Goal: Information Seeking & Learning: Find specific fact

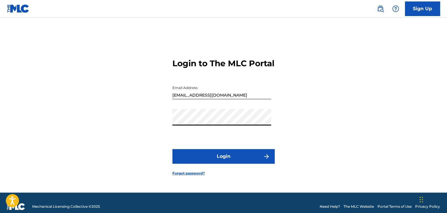
click at [173, 149] on button "Login" at bounding box center [224, 156] width 102 height 15
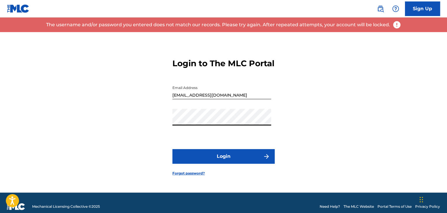
click at [183, 176] on link "Forgot password?" at bounding box center [189, 173] width 32 height 5
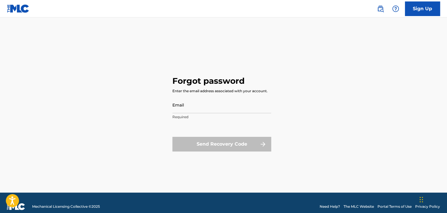
click at [218, 108] on input "Email" at bounding box center [222, 105] width 99 height 17
type input "[EMAIL_ADDRESS][DOMAIN_NAME]"
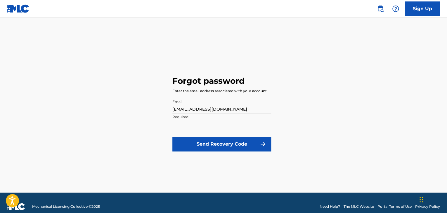
click at [227, 145] on button "Send Recovery Code" at bounding box center [222, 144] width 99 height 15
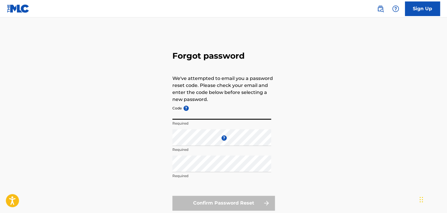
click at [219, 115] on input "Code ?" at bounding box center [222, 111] width 99 height 17
paste input "FP_e15bf2868d2d02b7c57a9b037381"
type input "FP_e15bf2868d2d02b7c57a9b037381"
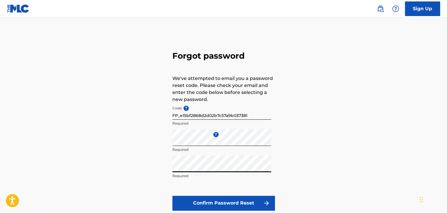
click at [211, 199] on button "Confirm Password Reset" at bounding box center [224, 203] width 102 height 15
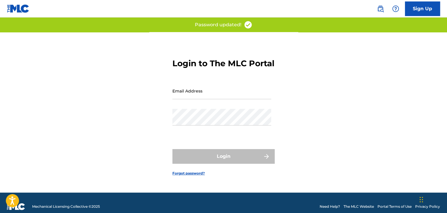
click at [210, 106] on div "Email Address" at bounding box center [222, 96] width 99 height 26
click at [210, 105] on div "Email Address" at bounding box center [222, 96] width 99 height 26
click at [200, 96] on input "Email Address" at bounding box center [222, 91] width 99 height 17
type input "[EMAIL_ADDRESS][DOMAIN_NAME]"
click at [283, 107] on div "Login to The MLC Portal Email Address [EMAIL_ADDRESS][DOMAIN_NAME] Password Log…" at bounding box center [223, 112] width 409 height 161
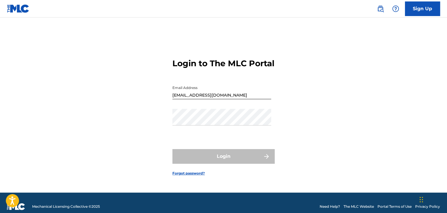
click at [257, 99] on input "[EMAIL_ADDRESS][DOMAIN_NAME]" at bounding box center [222, 91] width 99 height 17
click at [264, 99] on input "[EMAIL_ADDRESS][DOMAIN_NAME]" at bounding box center [222, 91] width 99 height 17
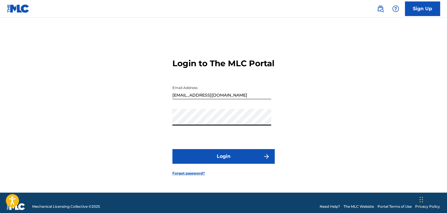
click at [236, 163] on button "Login" at bounding box center [224, 156] width 102 height 15
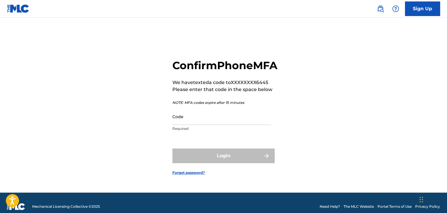
click at [380, 10] on img at bounding box center [380, 8] width 7 height 7
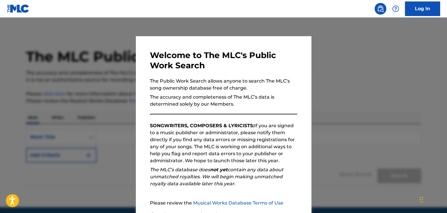
click at [335, 142] on div at bounding box center [223, 124] width 447 height 213
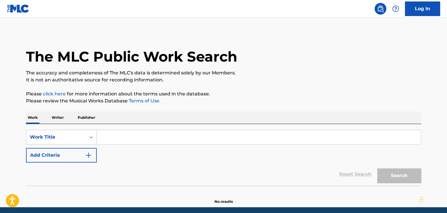
click at [149, 140] on input "Search Form" at bounding box center [259, 137] width 324 height 14
click at [61, 116] on p "Writer" at bounding box center [57, 118] width 15 height 12
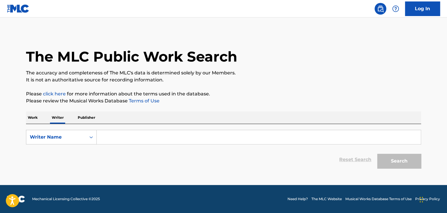
click at [117, 140] on input "Search Form" at bounding box center [259, 137] width 324 height 14
click at [74, 137] on div "Writer Name" at bounding box center [56, 137] width 53 height 7
click at [78, 153] on div "Writer IPI" at bounding box center [61, 152] width 70 height 15
click at [114, 139] on input "Search Form" at bounding box center [259, 137] width 324 height 14
click at [112, 139] on input "Search Form" at bounding box center [259, 137] width 324 height 14
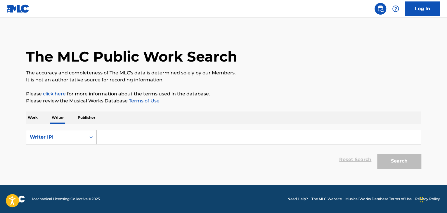
paste input "7845400"
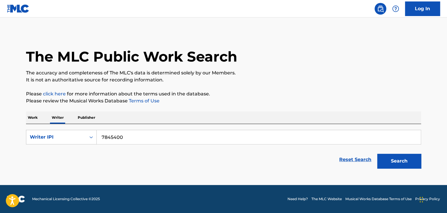
type input "7845400"
click at [401, 160] on button "Search" at bounding box center [399, 161] width 44 height 15
click at [403, 163] on button "Search" at bounding box center [399, 161] width 44 height 15
click at [446, 100] on main "The MLC Public Work Search The accuracy and completeness of The MLC's data is d…" at bounding box center [223, 102] width 447 height 168
click at [149, 138] on input "7845400" at bounding box center [259, 137] width 324 height 14
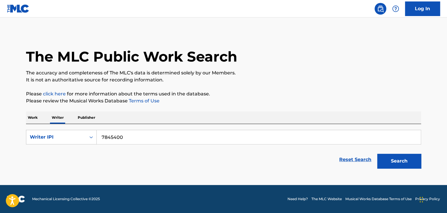
click at [149, 138] on input "7845400" at bounding box center [259, 137] width 324 height 14
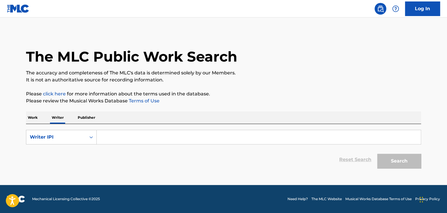
paste input "1294502843"
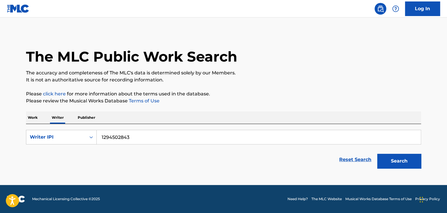
type input "1294502843"
click at [408, 158] on button "Search" at bounding box center [399, 161] width 44 height 15
click at [65, 140] on div "Writer IPI" at bounding box center [56, 137] width 53 height 7
click at [80, 167] on div "Writer IPI" at bounding box center [61, 166] width 70 height 15
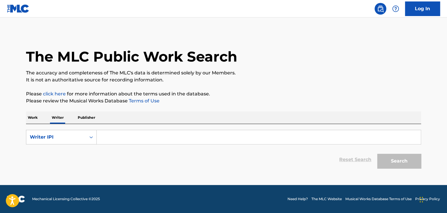
click at [145, 130] on div "SearchWithCriteria646dd4ea-9cab-4bae-9d81-f738cdfec2e1 Writer IPI Reset Search …" at bounding box center [223, 147] width 395 height 47
click at [145, 131] on input "Search Form" at bounding box center [259, 137] width 324 height 14
paste input "1294502843"
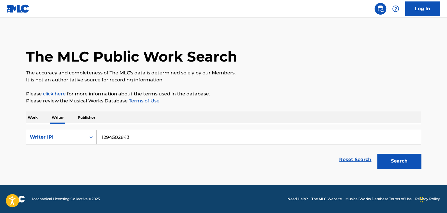
type input "1294502843"
click at [404, 167] on button "Search" at bounding box center [399, 161] width 44 height 15
click at [37, 117] on p "Work" at bounding box center [32, 118] width 13 height 12
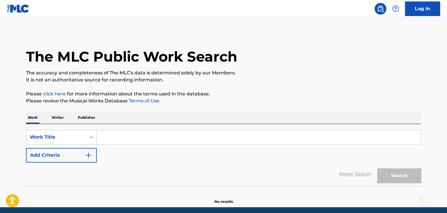
click at [119, 136] on input "Search Form" at bounding box center [259, 137] width 324 height 14
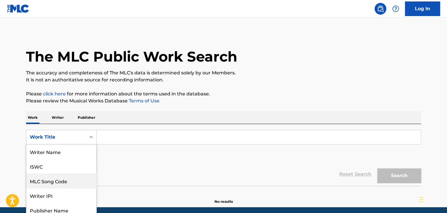
scroll to position [19, 0]
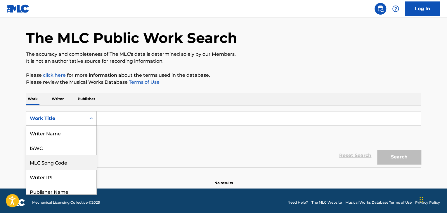
click at [81, 126] on div "8 results available. Use Up and Down to choose options, press Enter to select t…" at bounding box center [61, 118] width 71 height 15
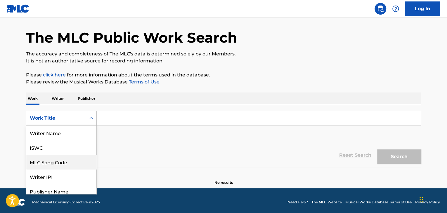
scroll to position [29, 0]
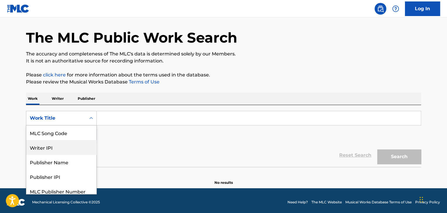
click at [85, 150] on div "Writer IPI" at bounding box center [61, 147] width 70 height 15
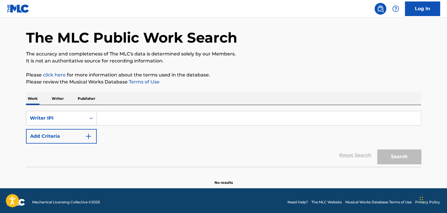
click at [147, 121] on input "Search Form" at bounding box center [259, 118] width 324 height 14
paste input "1294502843"
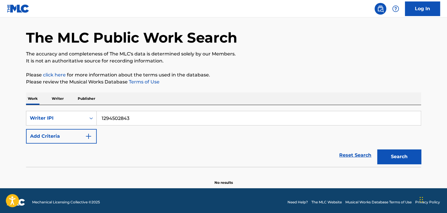
type input "1294502843"
click at [393, 158] on button "Search" at bounding box center [399, 157] width 44 height 15
click at [82, 122] on div "Writer IPI" at bounding box center [56, 118] width 60 height 11
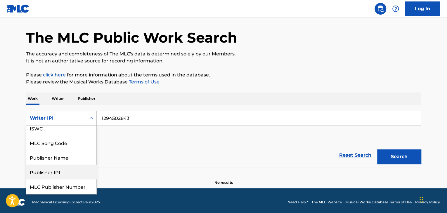
scroll to position [36, 0]
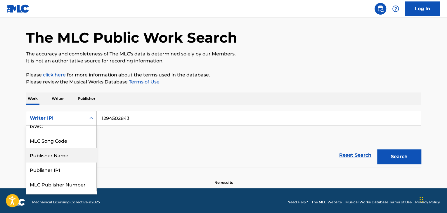
click at [74, 156] on div "Publisher Name" at bounding box center [61, 155] width 70 height 15
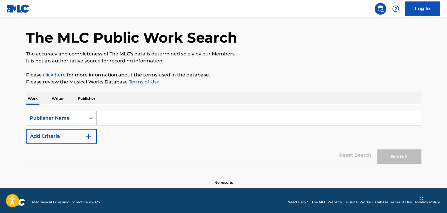
click at [139, 120] on input "Search Form" at bounding box center [259, 118] width 324 height 14
click at [82, 97] on p "Publisher" at bounding box center [86, 99] width 21 height 12
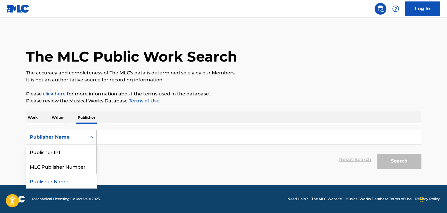
click at [90, 140] on icon "Search Form" at bounding box center [91, 137] width 6 height 6
click at [377, 47] on div "The MLC Public Work Search" at bounding box center [223, 53] width 395 height 43
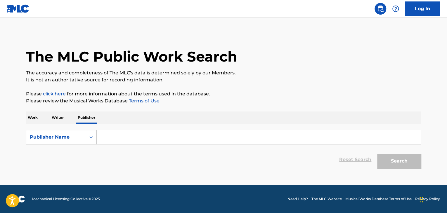
click at [16, 7] on img at bounding box center [18, 8] width 23 height 8
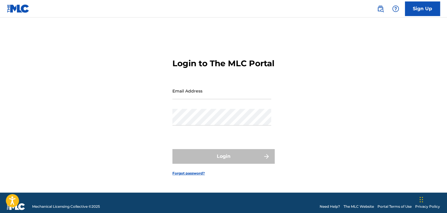
scroll to position [8, 0]
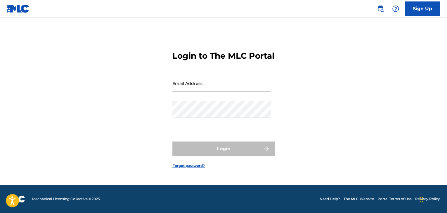
click at [421, 12] on link "Sign Up" at bounding box center [422, 8] width 35 height 15
